Goal: Task Accomplishment & Management: Use online tool/utility

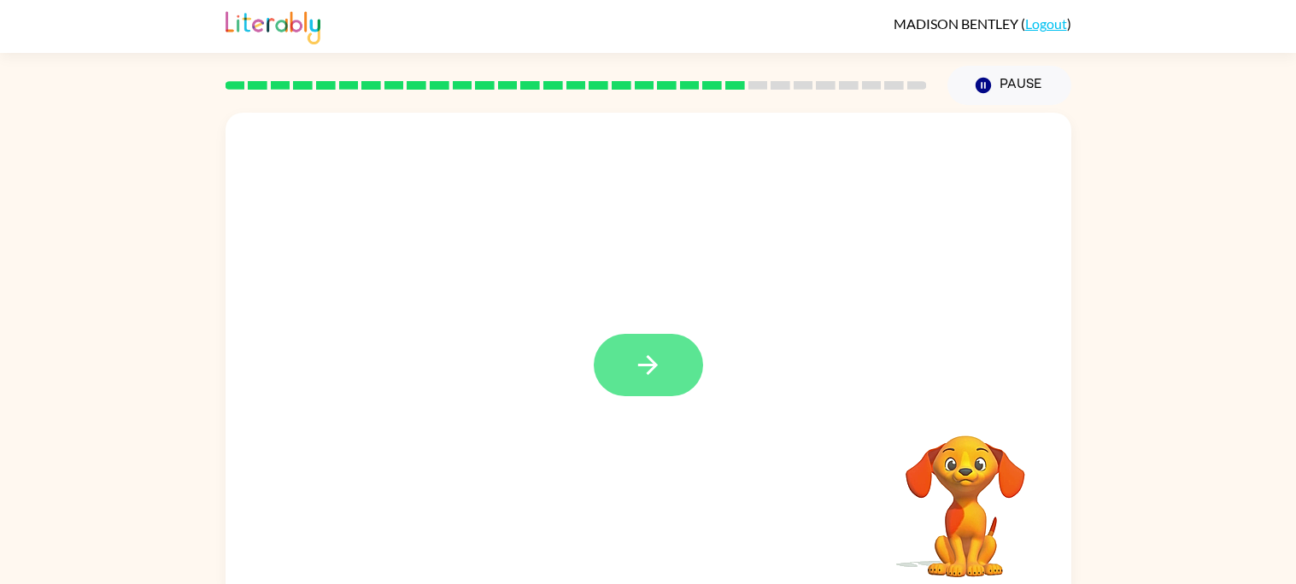
click at [633, 375] on icon "button" at bounding box center [648, 365] width 30 height 30
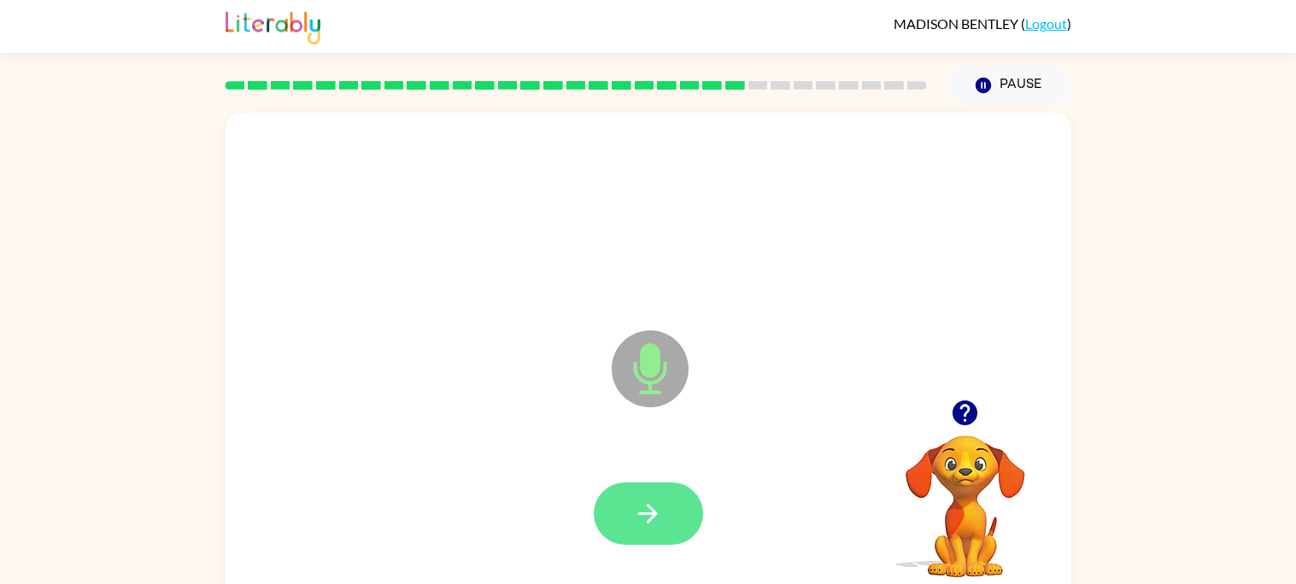
click at [684, 492] on button "button" at bounding box center [648, 514] width 109 height 62
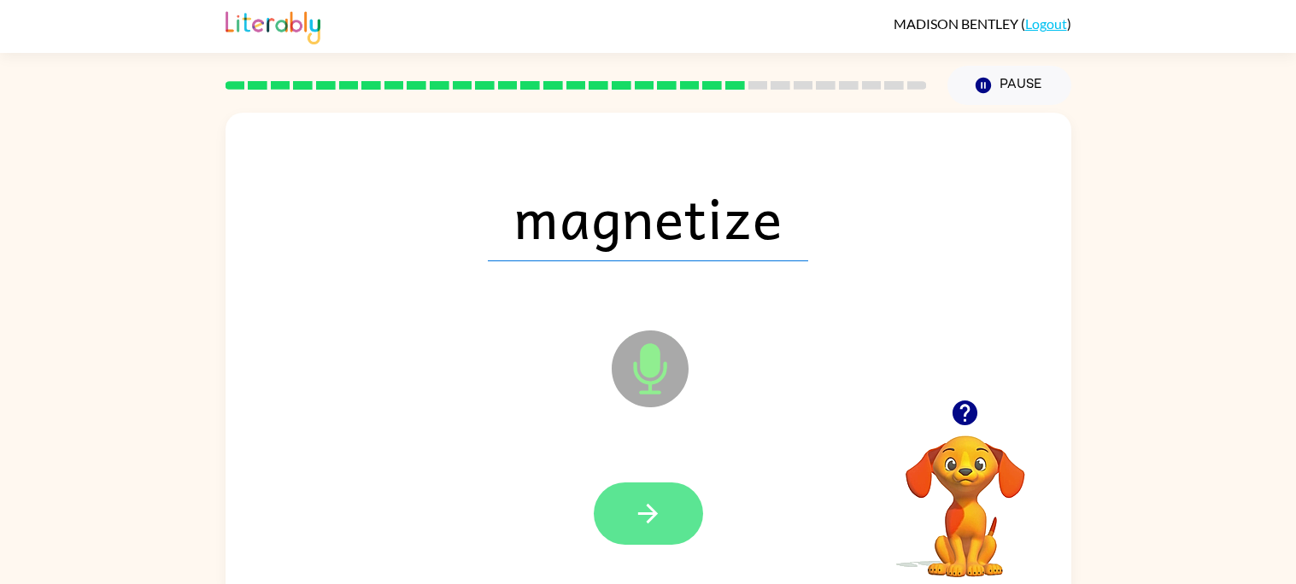
click at [666, 527] on button "button" at bounding box center [648, 514] width 109 height 62
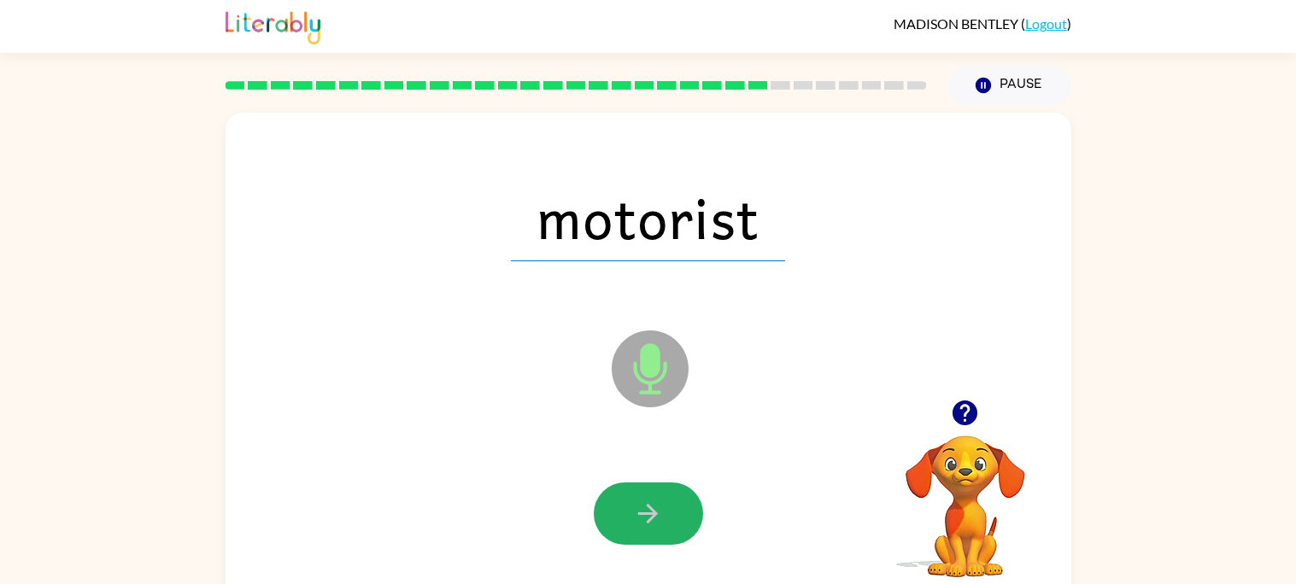
click at [666, 527] on button "button" at bounding box center [648, 514] width 109 height 62
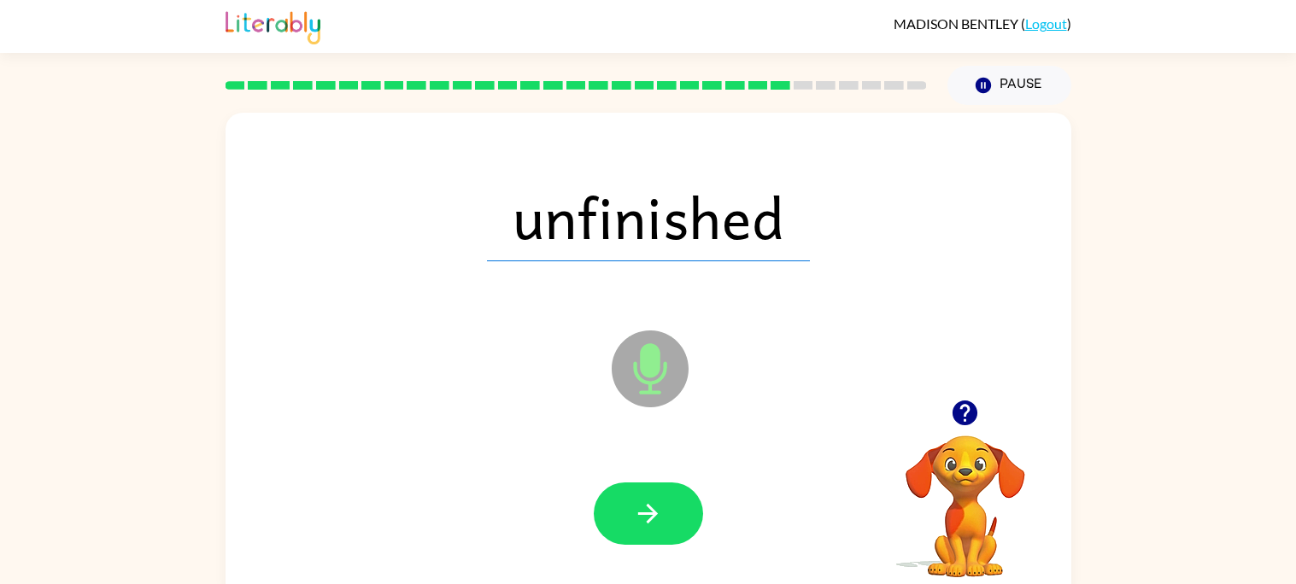
click at [666, 527] on button "button" at bounding box center [648, 514] width 109 height 62
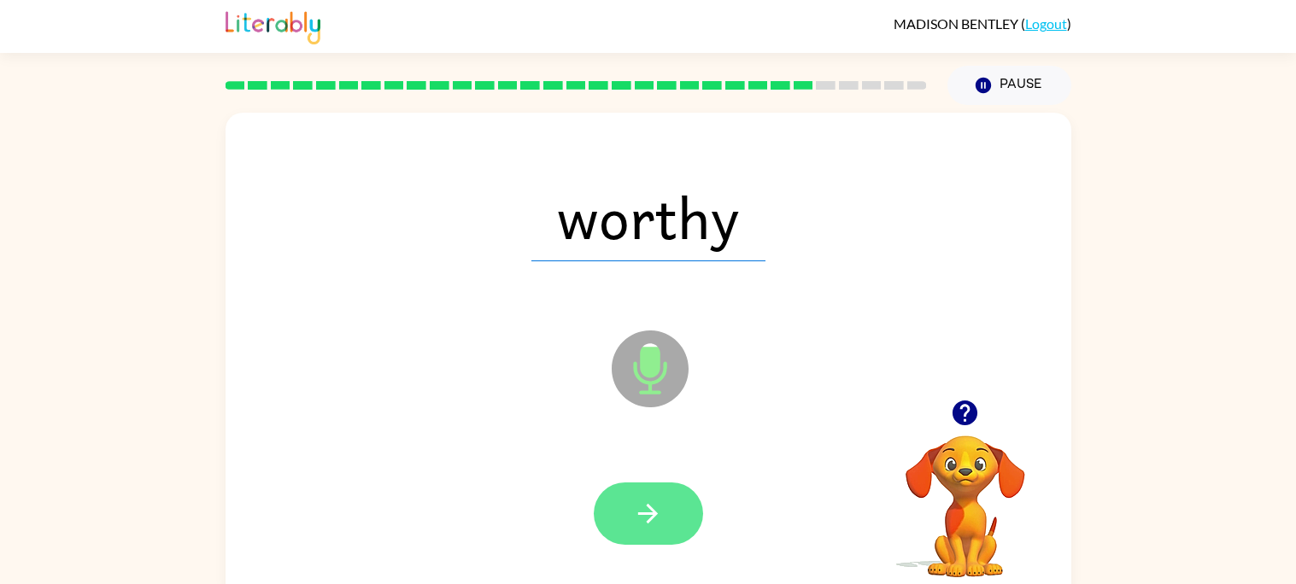
click at [667, 533] on button "button" at bounding box center [648, 514] width 109 height 62
click at [653, 519] on icon "button" at bounding box center [648, 514] width 30 height 30
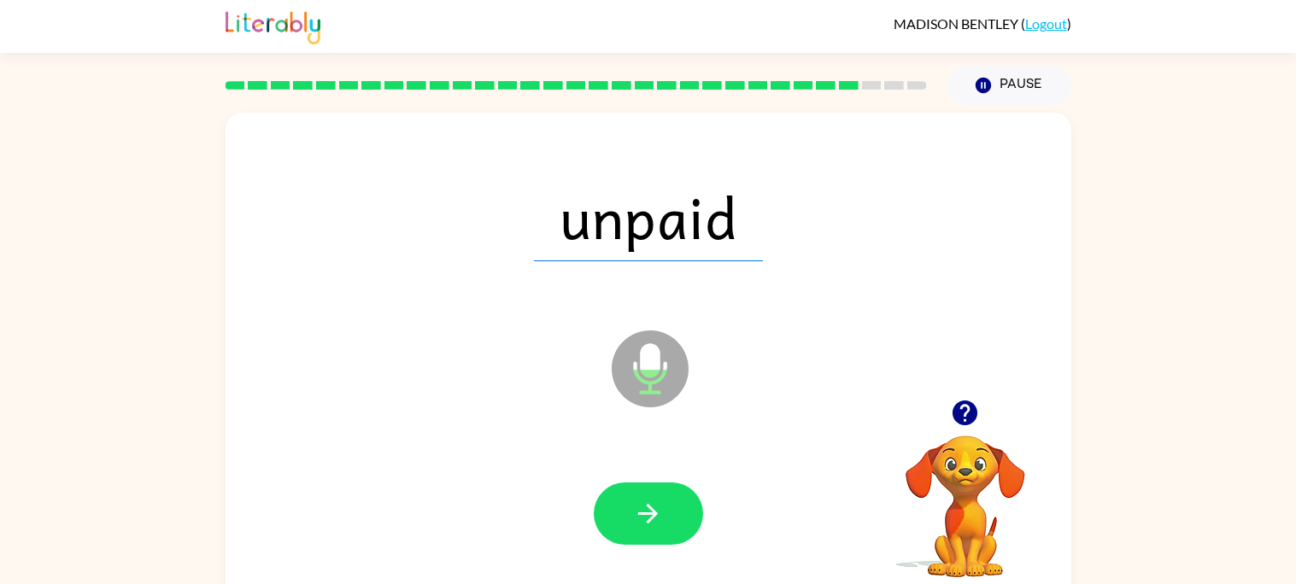
click at [653, 519] on icon "button" at bounding box center [648, 514] width 30 height 30
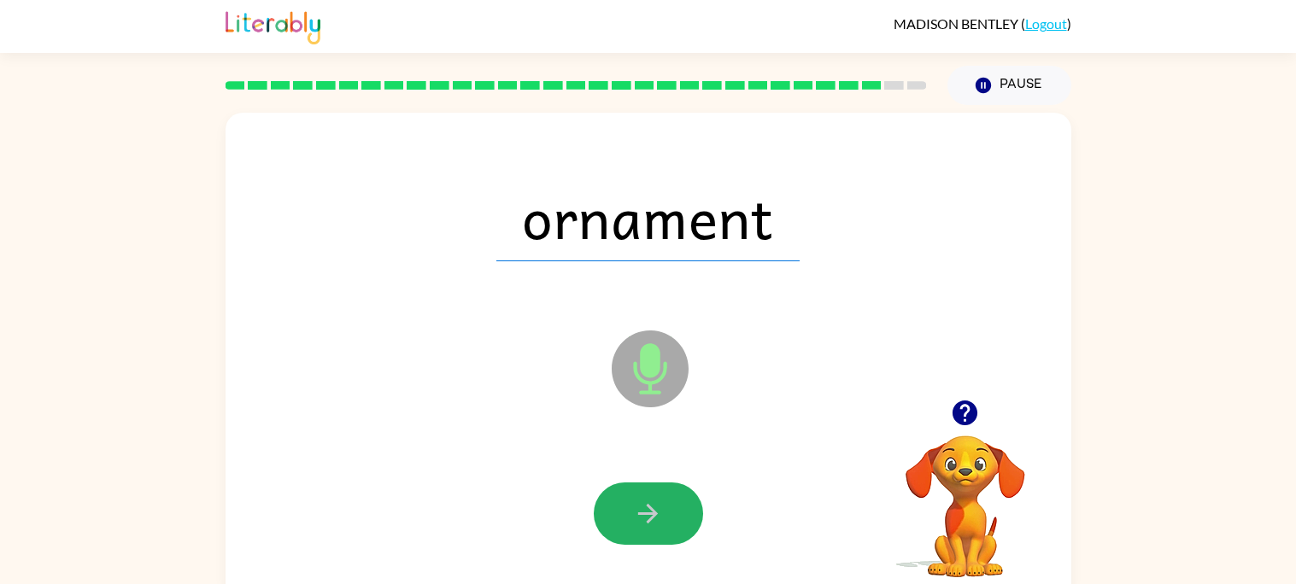
click at [653, 519] on icon "button" at bounding box center [648, 514] width 30 height 30
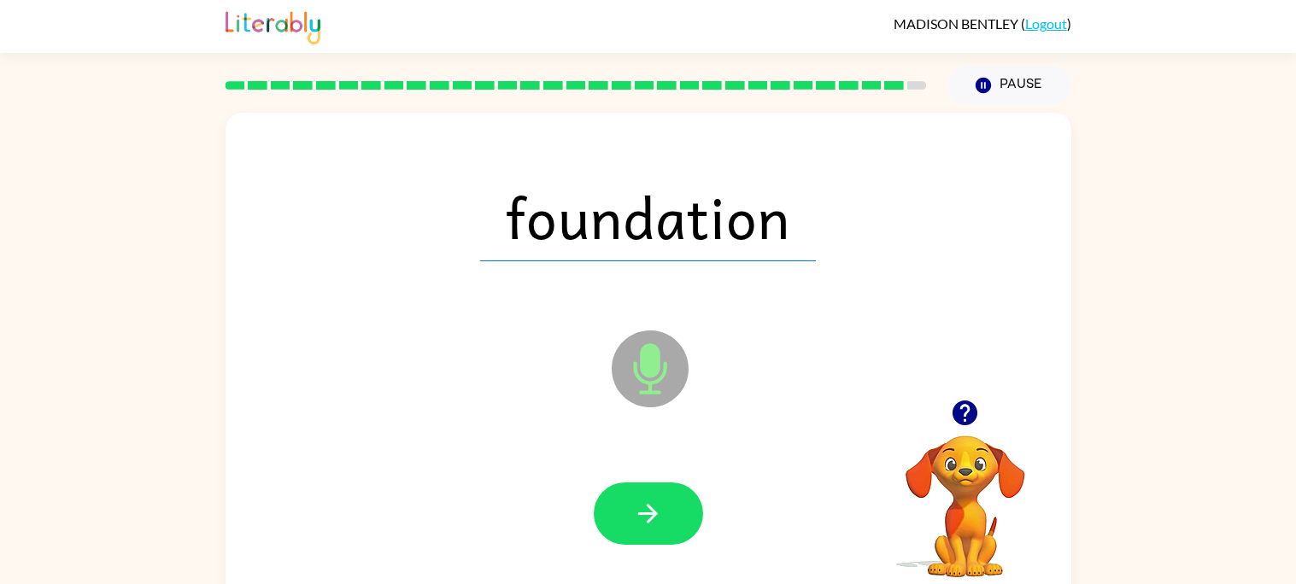
click at [653, 519] on icon "button" at bounding box center [648, 514] width 30 height 30
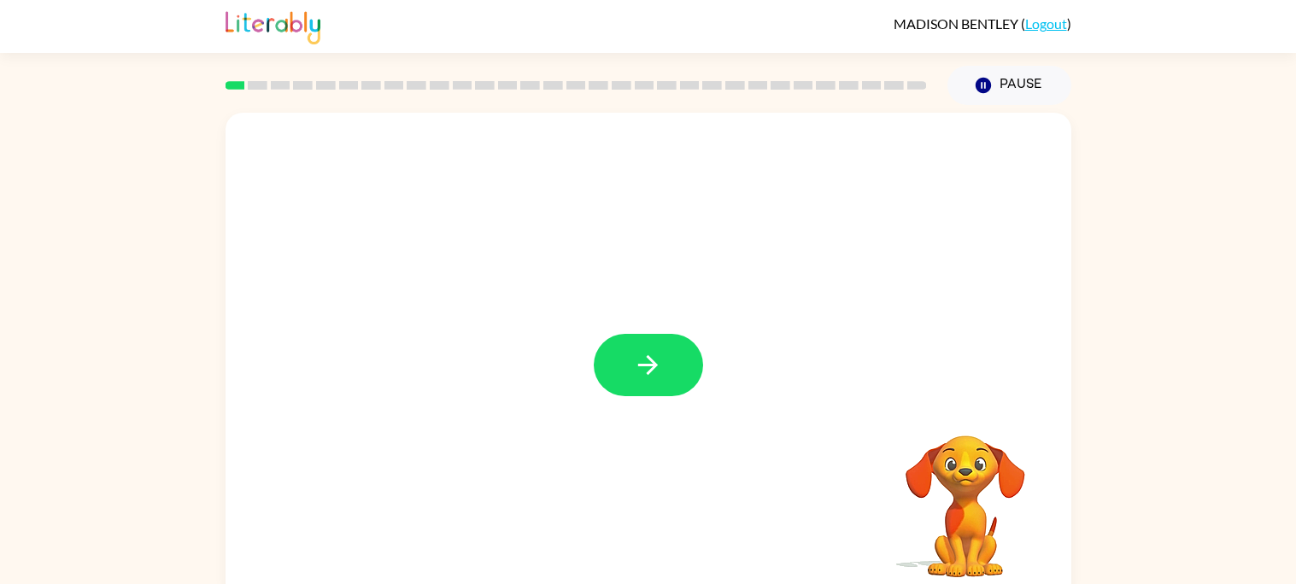
click at [640, 351] on icon "button" at bounding box center [648, 365] width 30 height 30
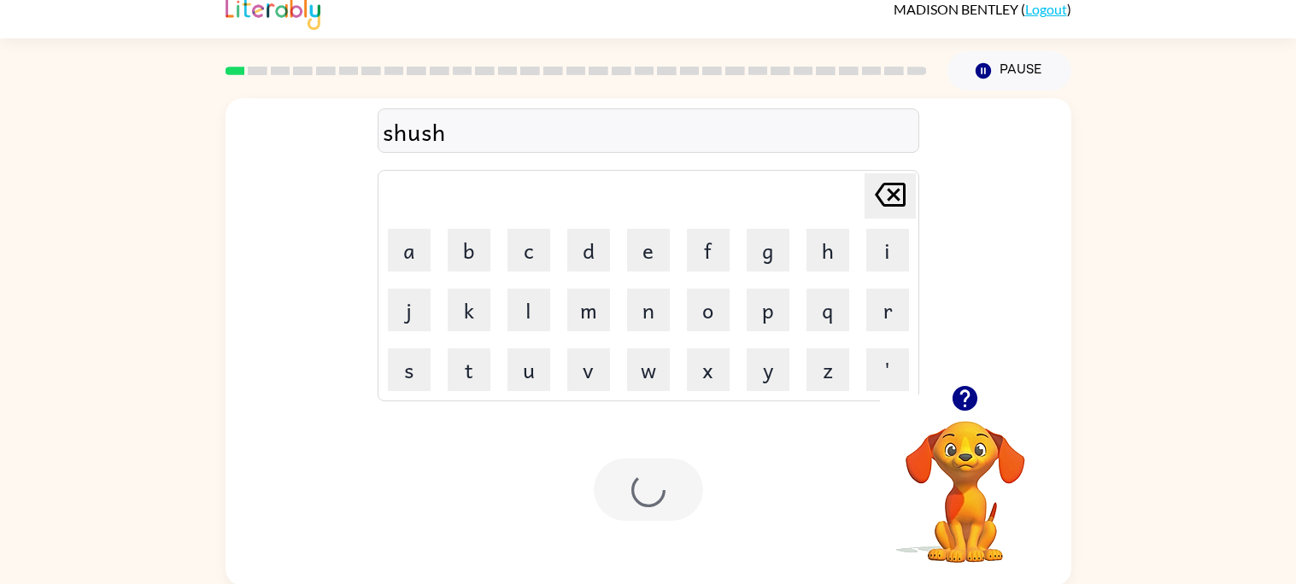
scroll to position [15, 0]
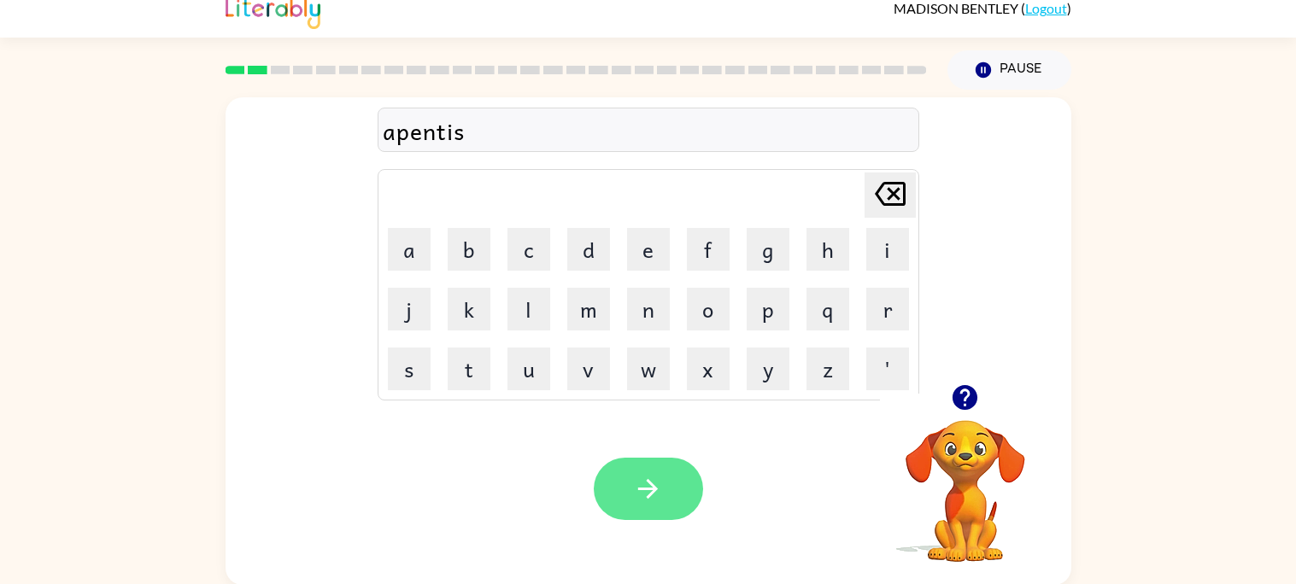
click at [674, 474] on button "button" at bounding box center [648, 489] width 109 height 62
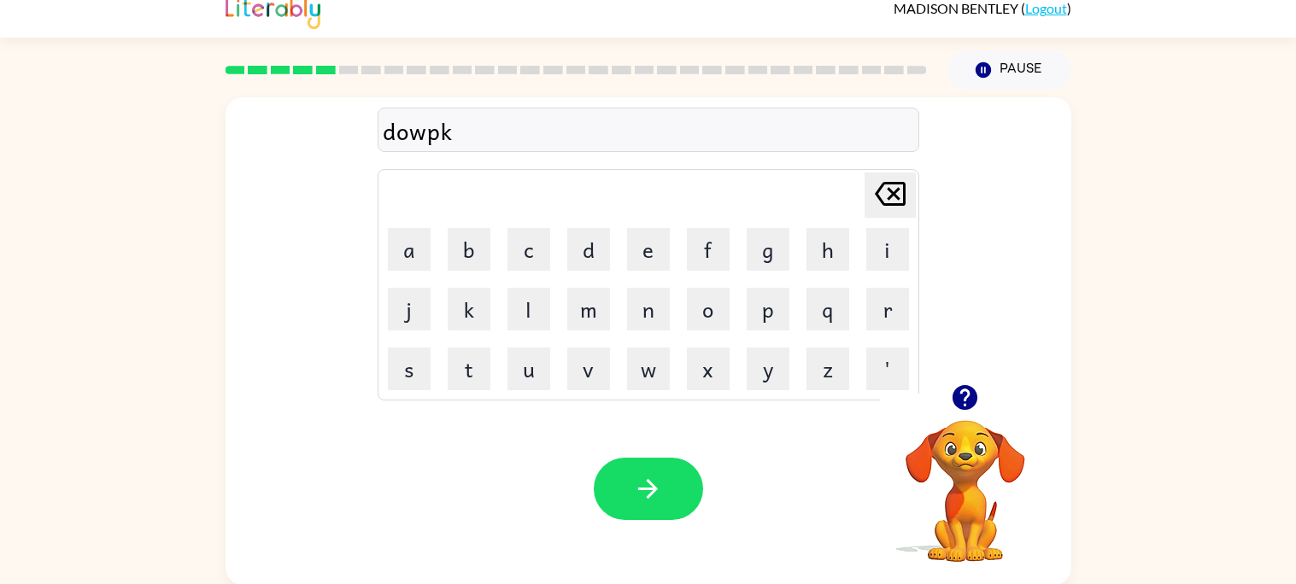
click at [597, 152] on div "dowpk" at bounding box center [649, 130] width 542 height 44
click at [404, 137] on div "lesened" at bounding box center [648, 131] width 531 height 36
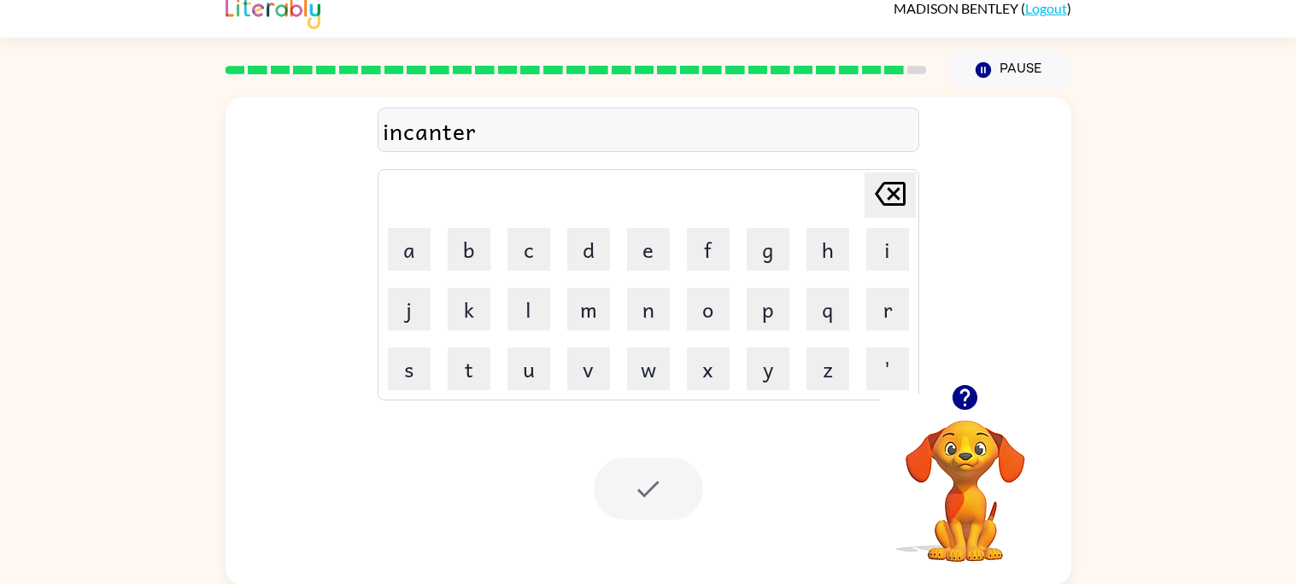
scroll to position [0, 0]
